Goal: Information Seeking & Learning: Find specific page/section

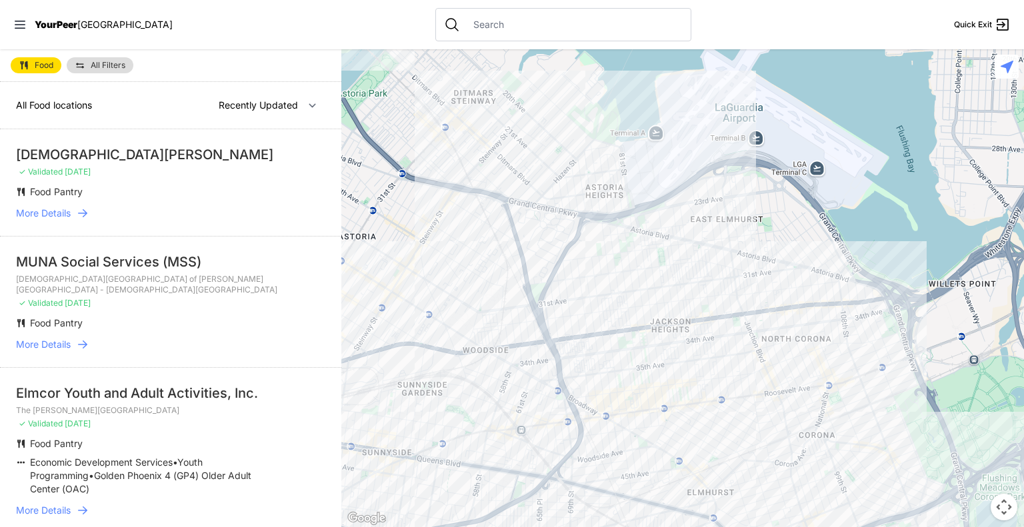
select select "nearby"
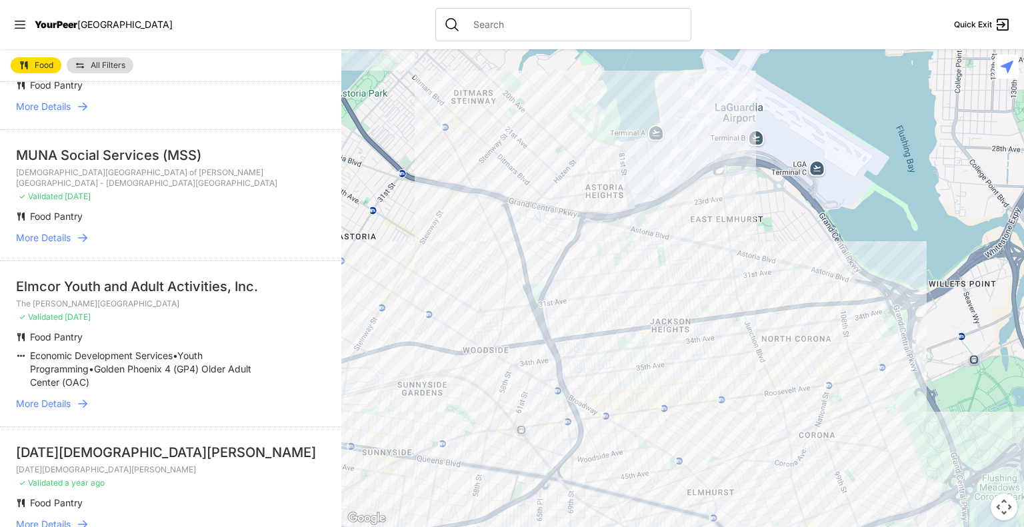
scroll to position [133, 0]
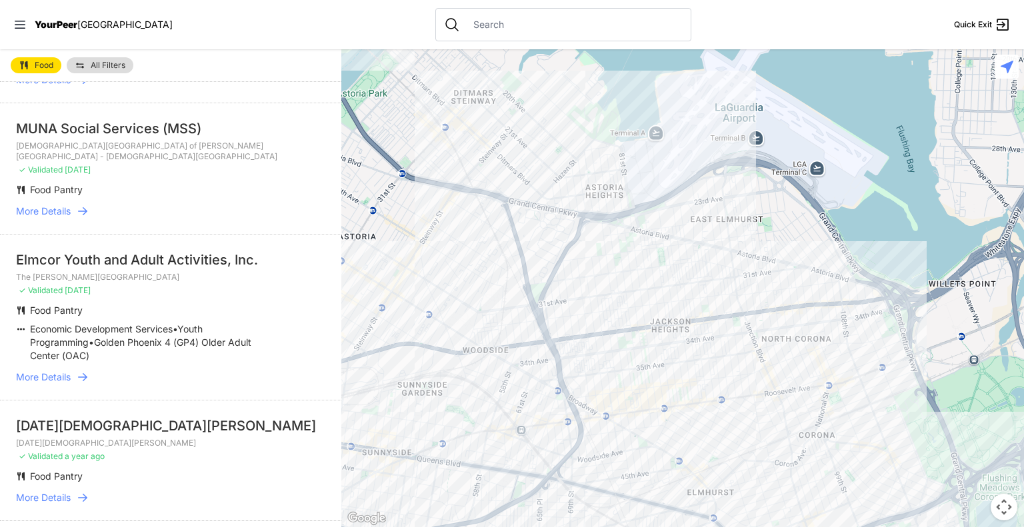
click at [61, 371] on span "More Details" at bounding box center [43, 377] width 55 height 13
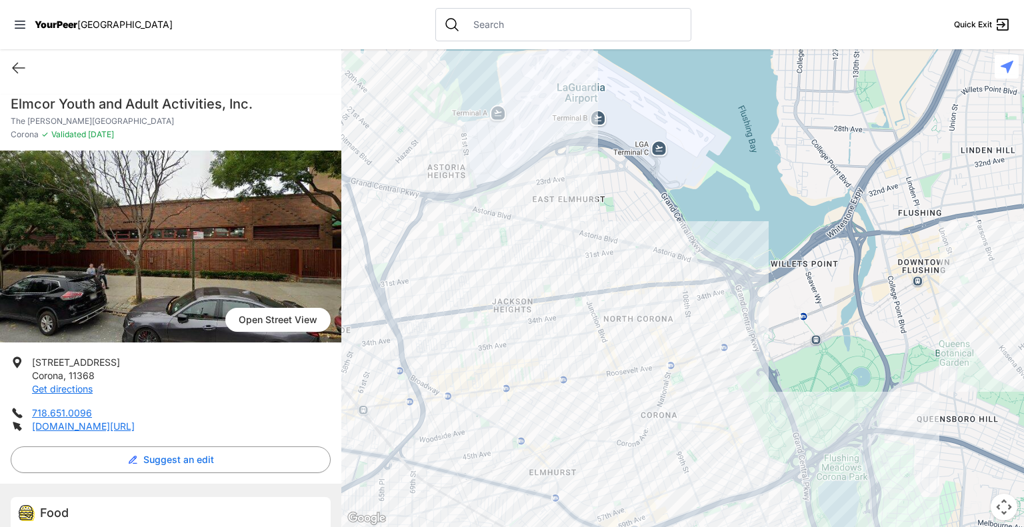
scroll to position [238, 0]
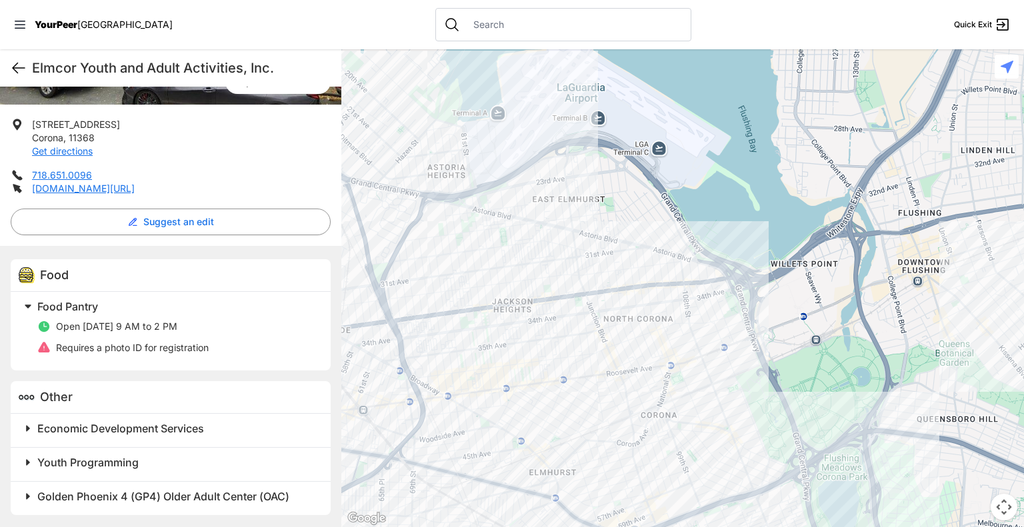
click at [13, 64] on icon at bounding box center [19, 68] width 16 height 16
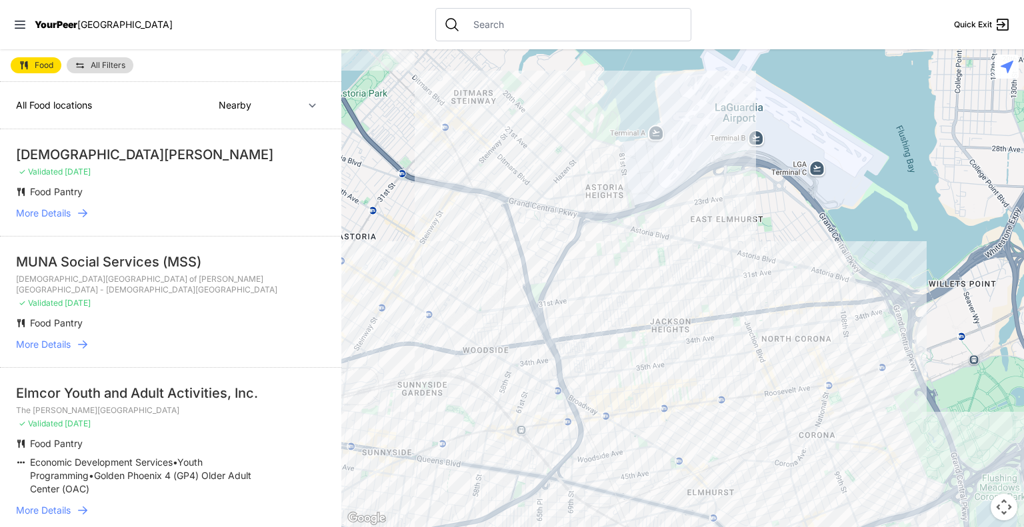
click at [315, 18] on nav "YourPeer [GEOGRAPHIC_DATA] Quick Exit" at bounding box center [512, 24] width 1024 height 49
